Goal: Go to known website: Access a specific website the user already knows

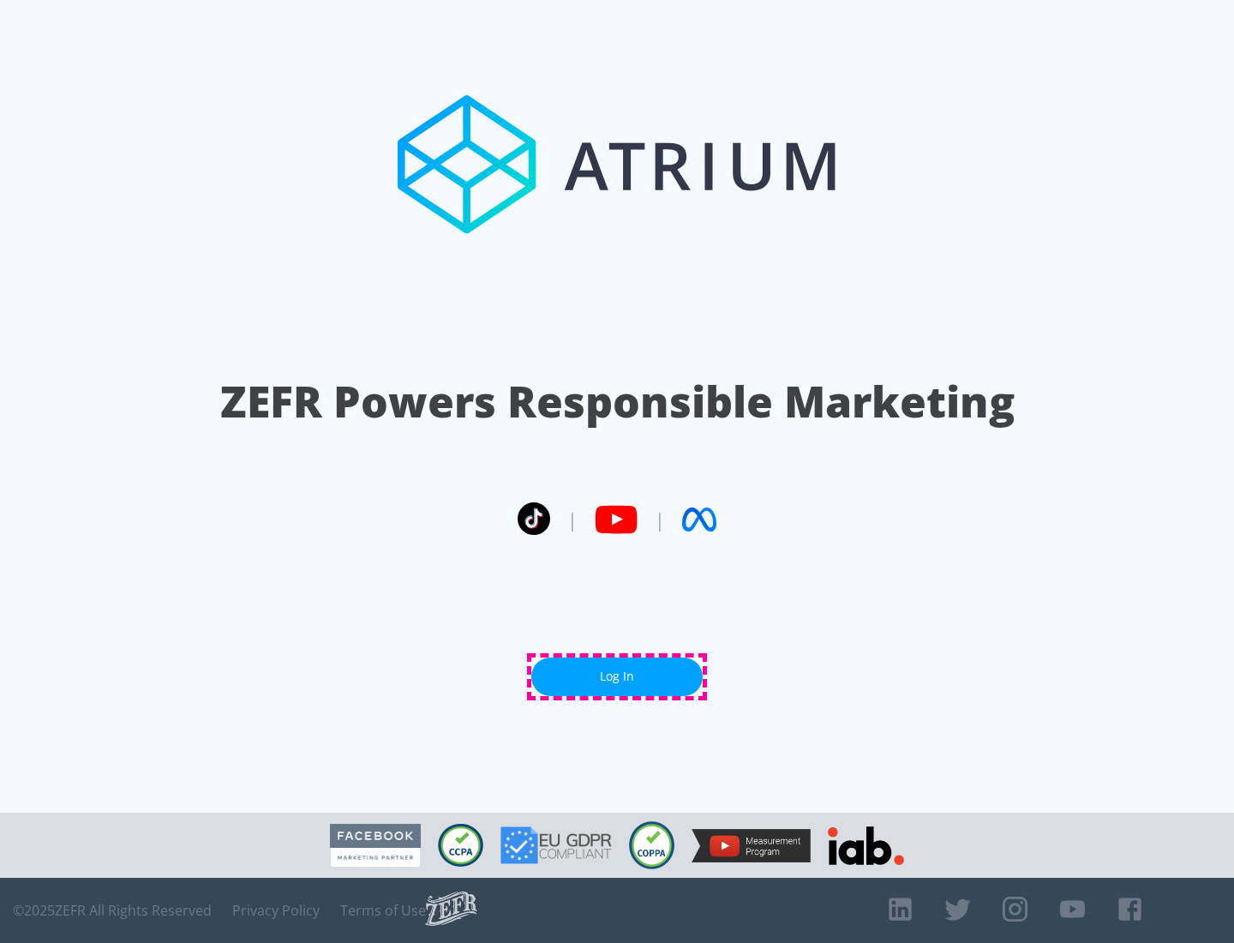
click at [617, 676] on link "Log In" at bounding box center [616, 676] width 171 height 39
